Goal: Task Accomplishment & Management: Use online tool/utility

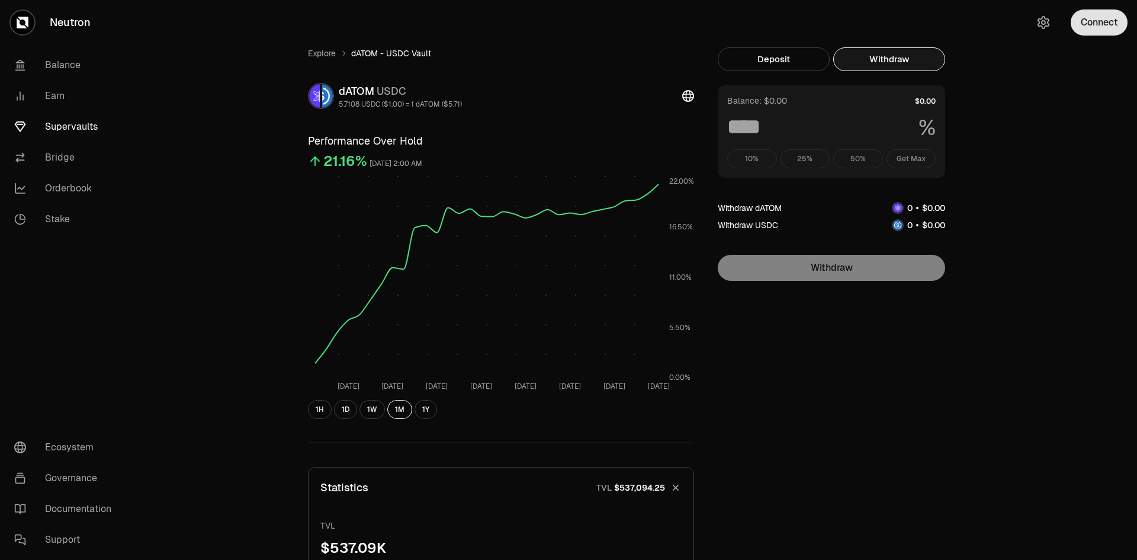
click at [1101, 31] on button "Connect" at bounding box center [1099, 22] width 57 height 26
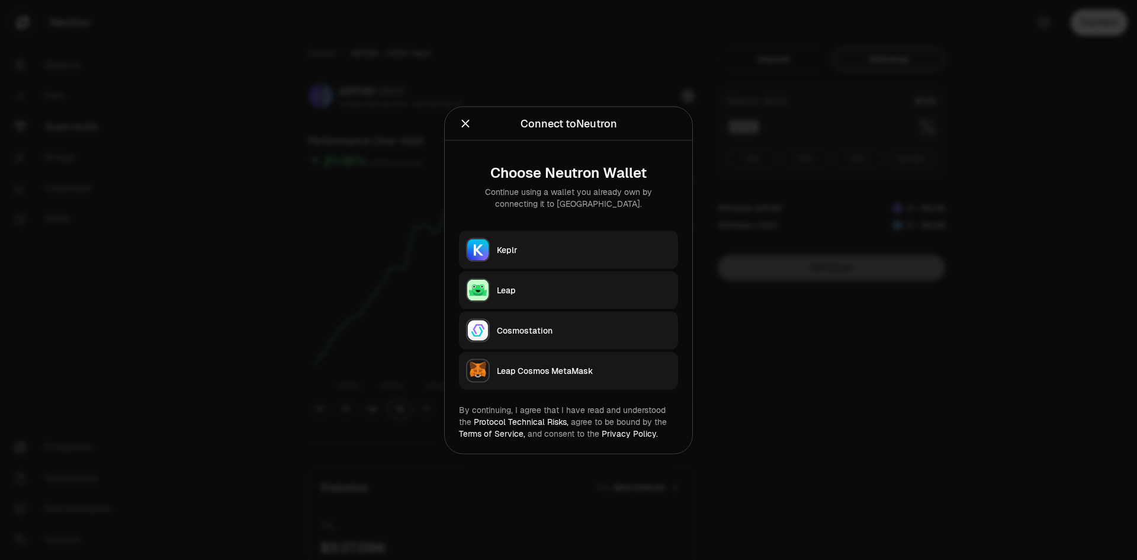
click at [579, 240] on button "Keplr" at bounding box center [568, 249] width 219 height 38
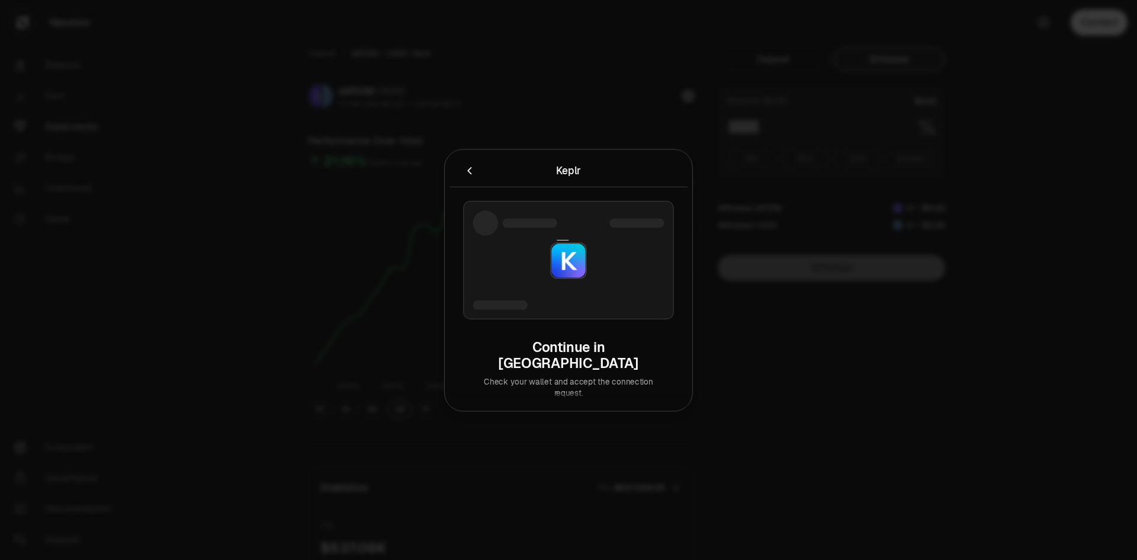
type input "***"
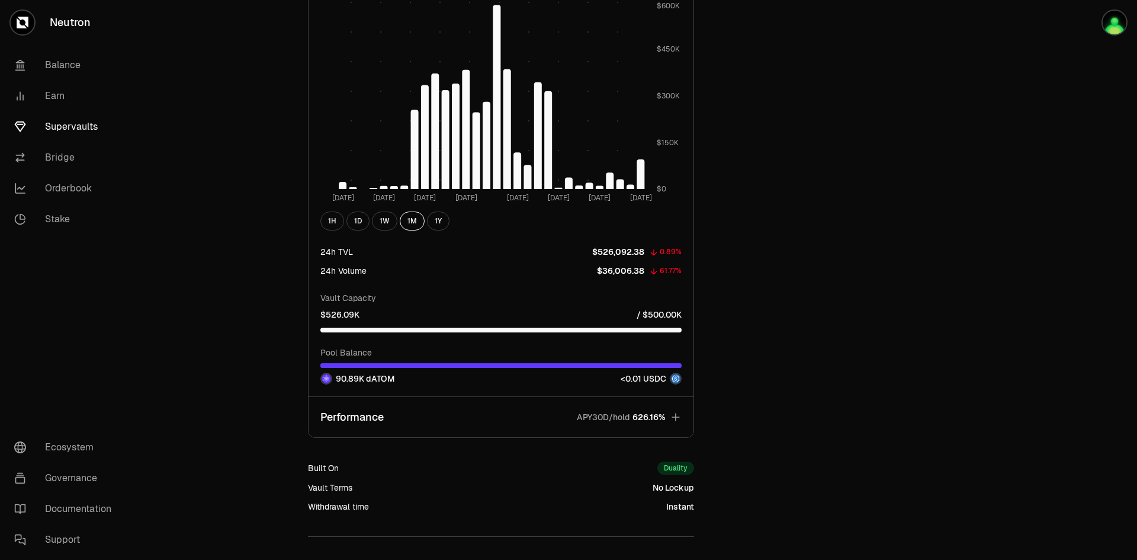
scroll to position [1301, 0]
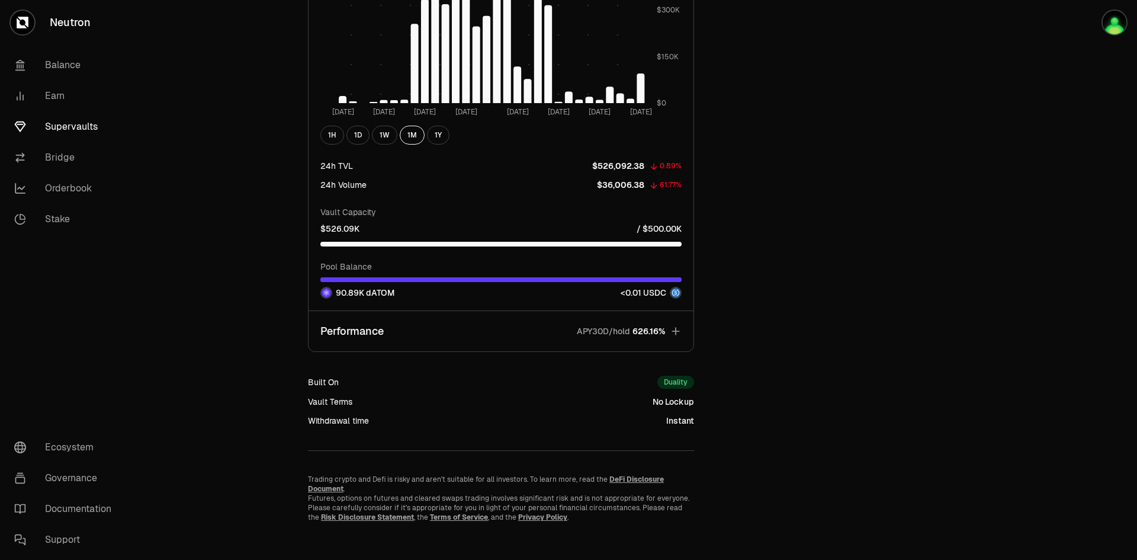
click at [675, 332] on icon "button" at bounding box center [676, 331] width 12 height 12
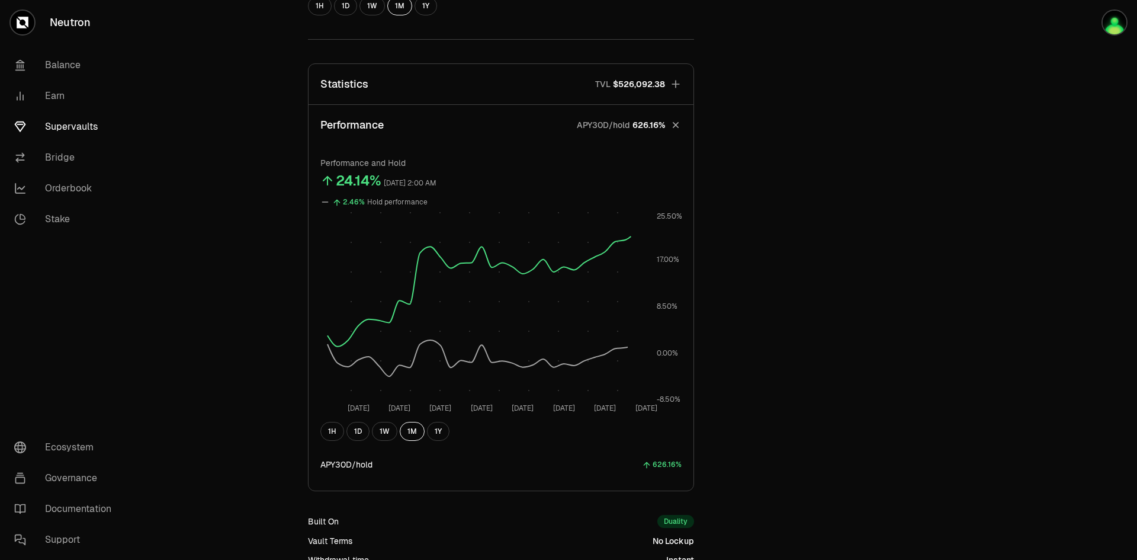
scroll to position [732, 0]
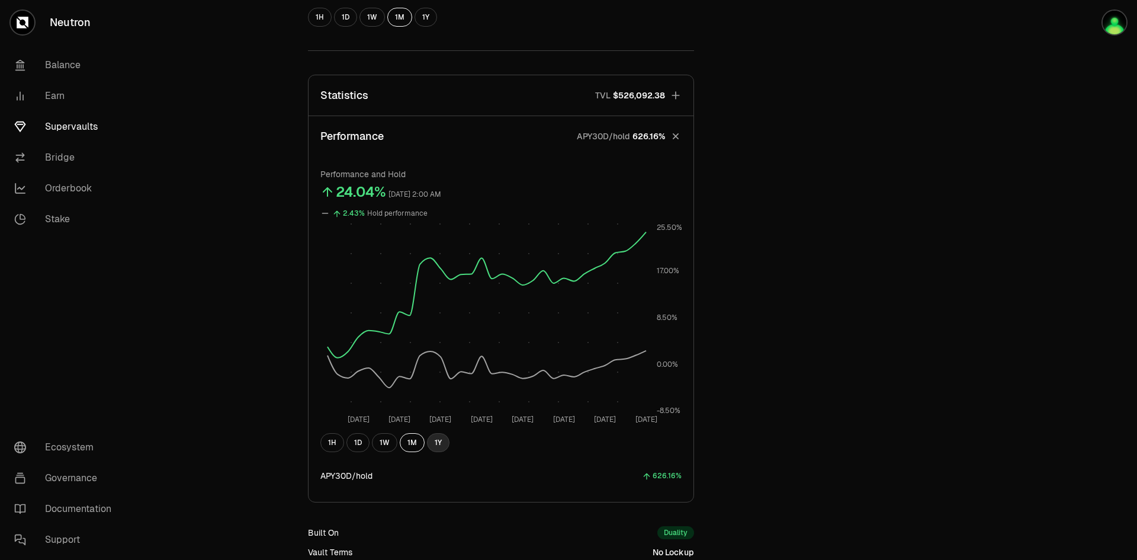
click at [434, 440] on button "1Y" at bounding box center [438, 442] width 23 height 19
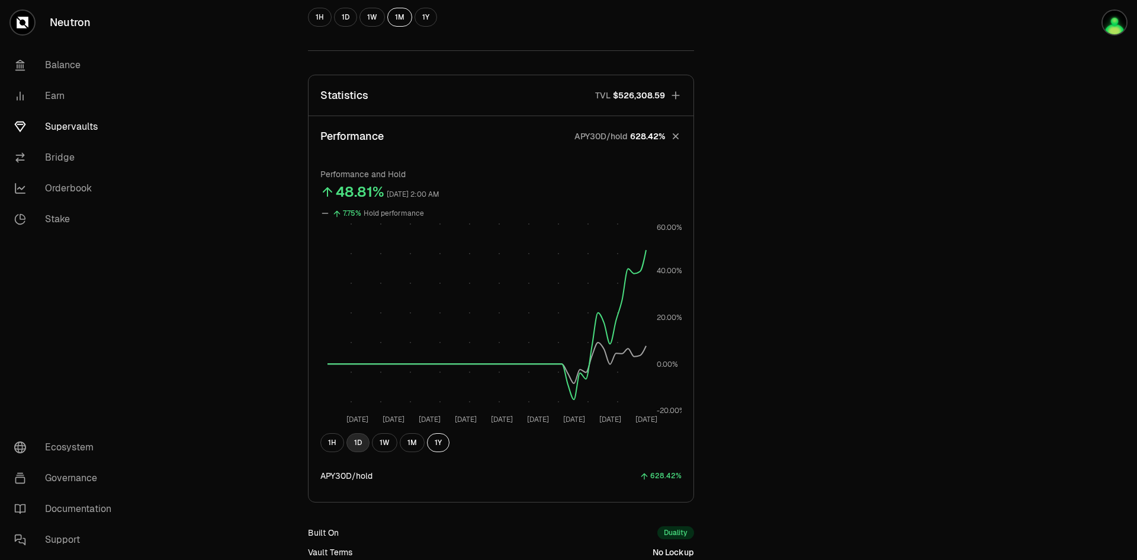
click at [358, 444] on button "1D" at bounding box center [358, 442] width 23 height 19
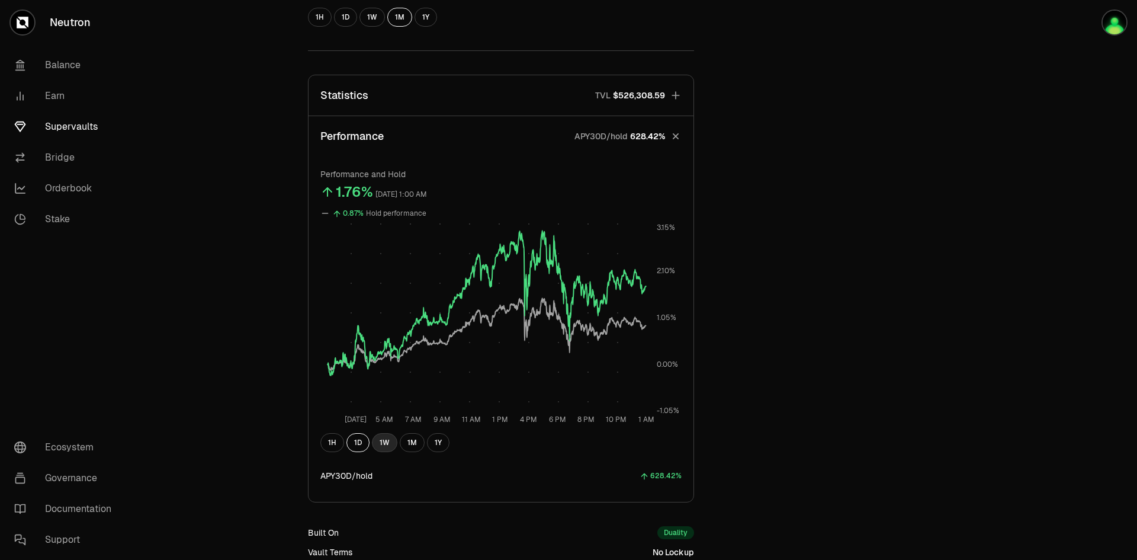
click at [386, 443] on button "1W" at bounding box center [384, 442] width 25 height 19
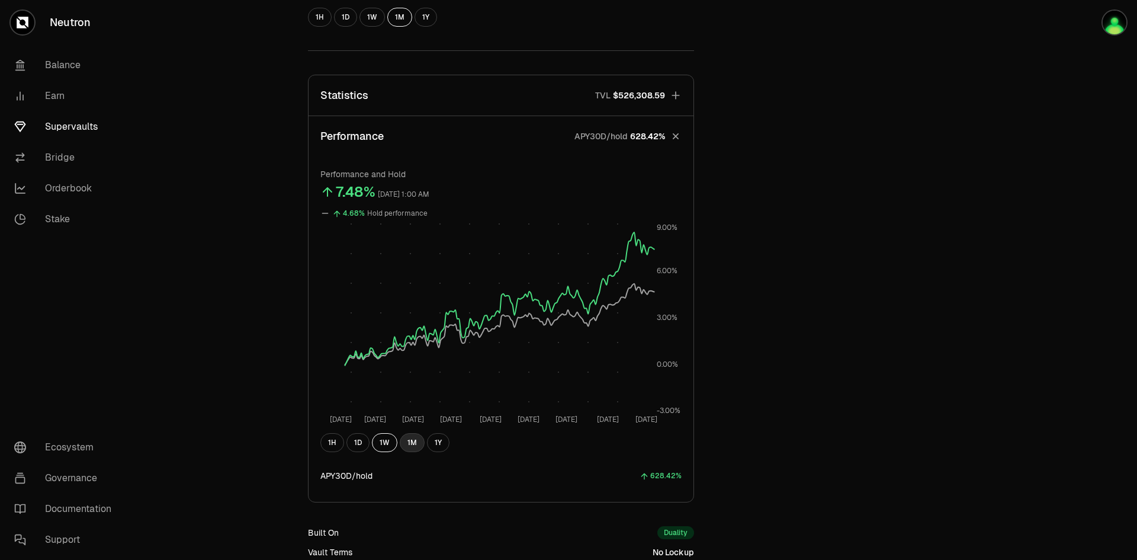
click at [408, 442] on button "1M" at bounding box center [412, 442] width 25 height 19
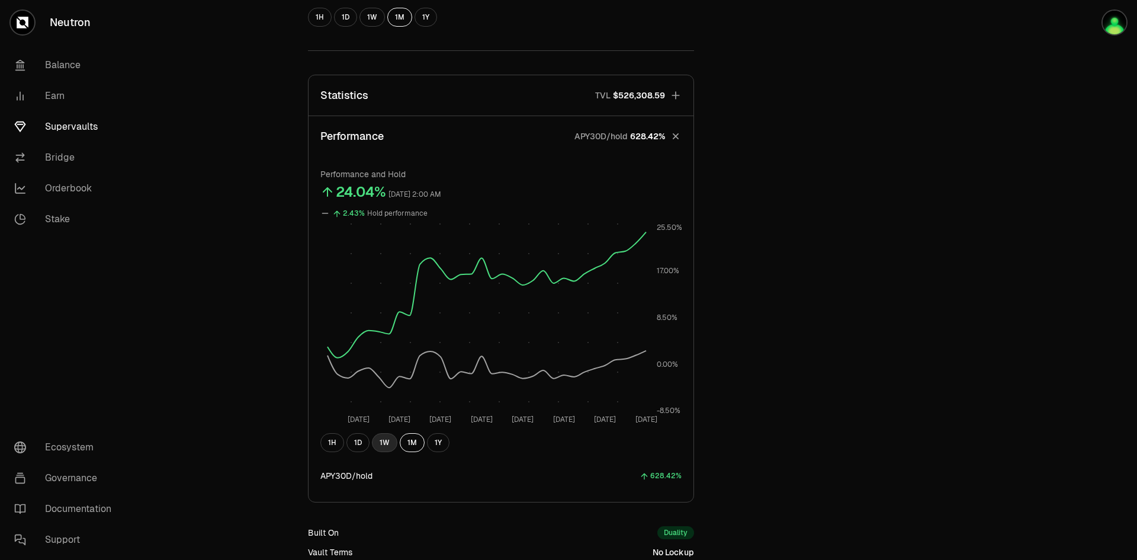
click at [383, 443] on button "1W" at bounding box center [384, 442] width 25 height 19
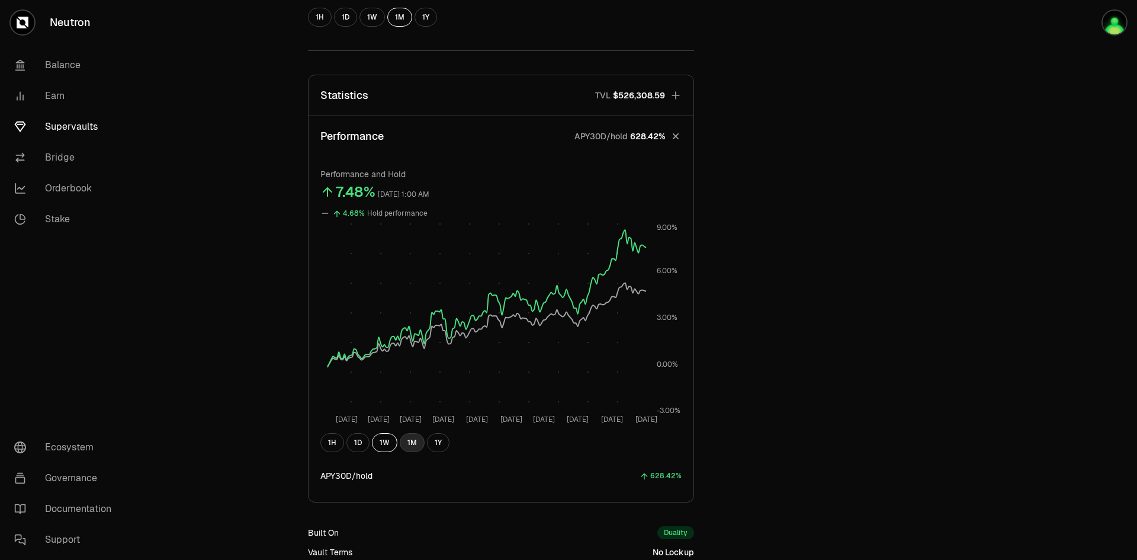
click at [410, 444] on button "1M" at bounding box center [412, 442] width 25 height 19
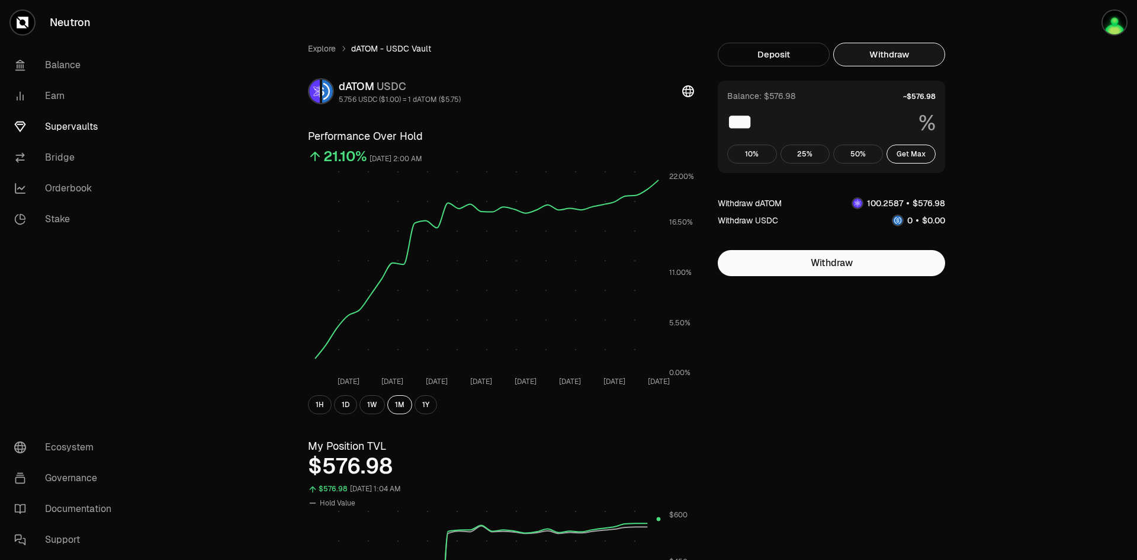
scroll to position [0, 0]
